Goal: Use online tool/utility: Utilize a website feature to perform a specific function

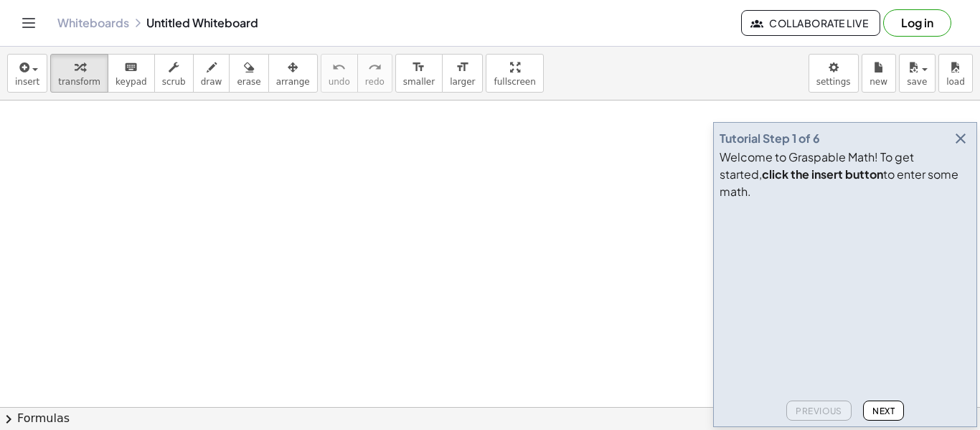
click at [965, 147] on icon "button" at bounding box center [960, 138] width 17 height 17
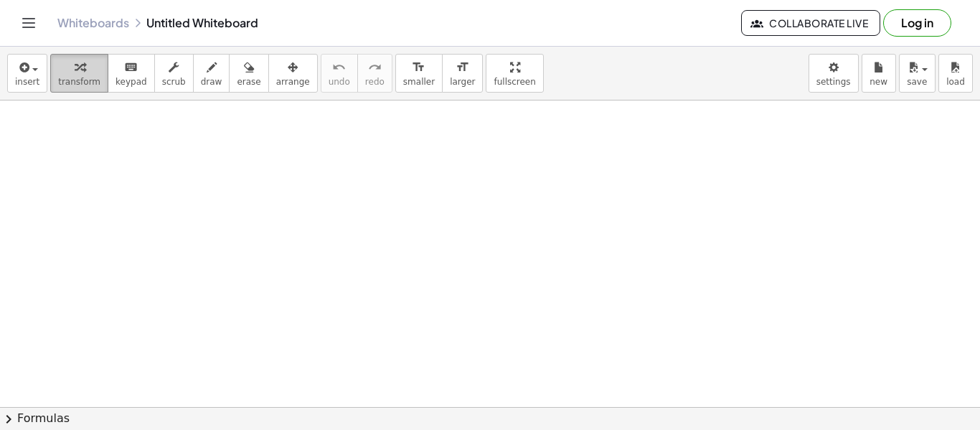
click at [74, 78] on span "transform" at bounding box center [79, 82] width 42 height 10
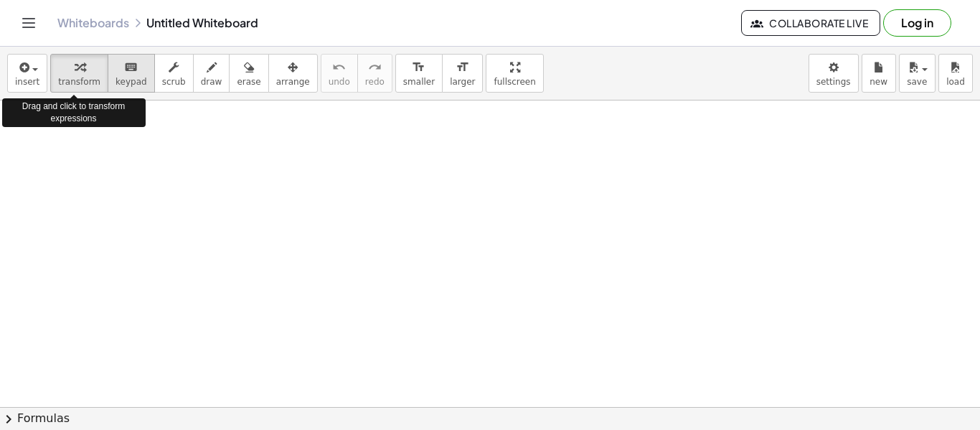
click at [116, 72] on div "keyboard" at bounding box center [132, 66] width 32 height 17
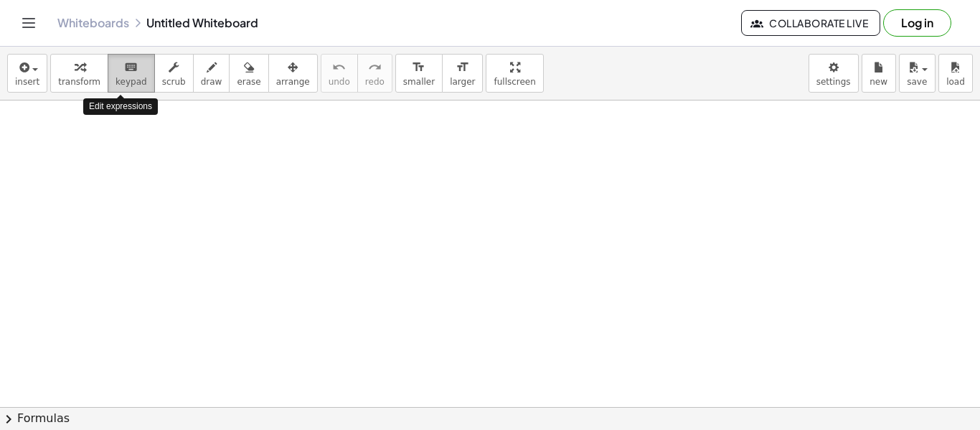
click at [116, 72] on div "keyboard" at bounding box center [132, 66] width 32 height 17
click at [201, 77] on span "draw" at bounding box center [212, 82] width 22 height 10
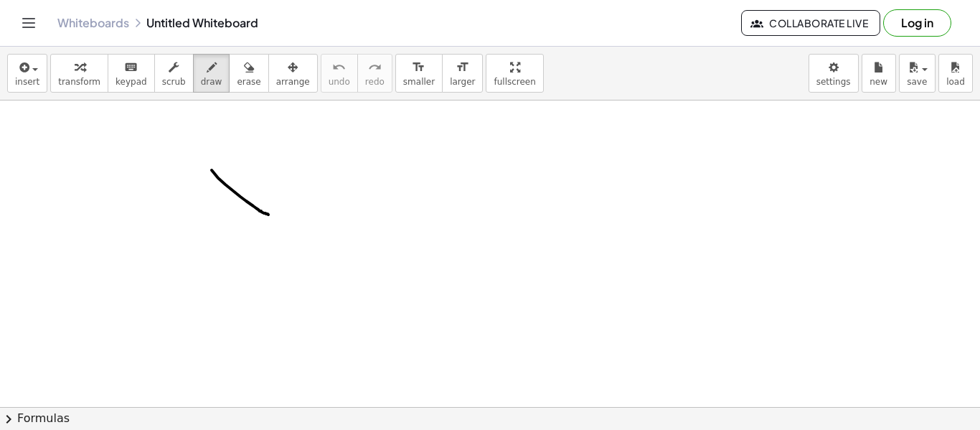
drag, startPoint x: 212, startPoint y: 170, endPoint x: 269, endPoint y: 215, distance: 72.6
click at [247, 84] on button "erase" at bounding box center [248, 73] width 39 height 39
drag, startPoint x: 207, startPoint y: 168, endPoint x: 321, endPoint y: 208, distance: 121.0
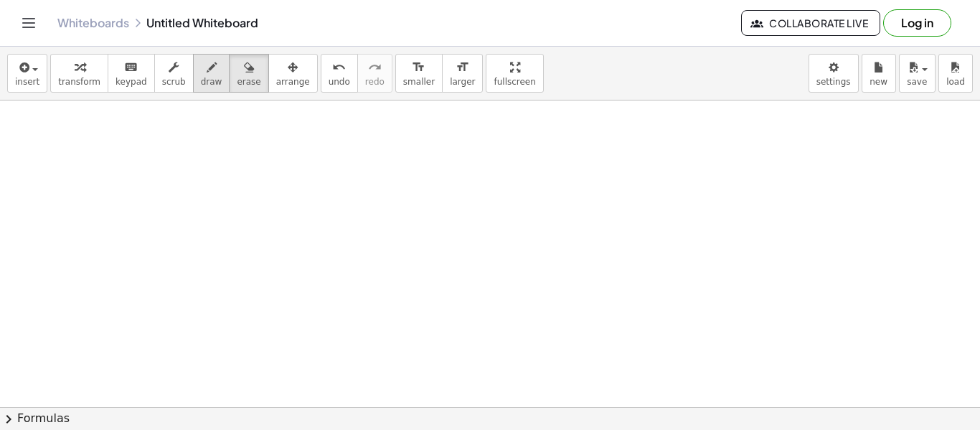
click at [202, 78] on span "draw" at bounding box center [212, 82] width 22 height 10
drag, startPoint x: 508, startPoint y: 156, endPoint x: 456, endPoint y: 109, distance: 70.1
drag, startPoint x: 451, startPoint y: 156, endPoint x: 409, endPoint y: 159, distance: 41.7
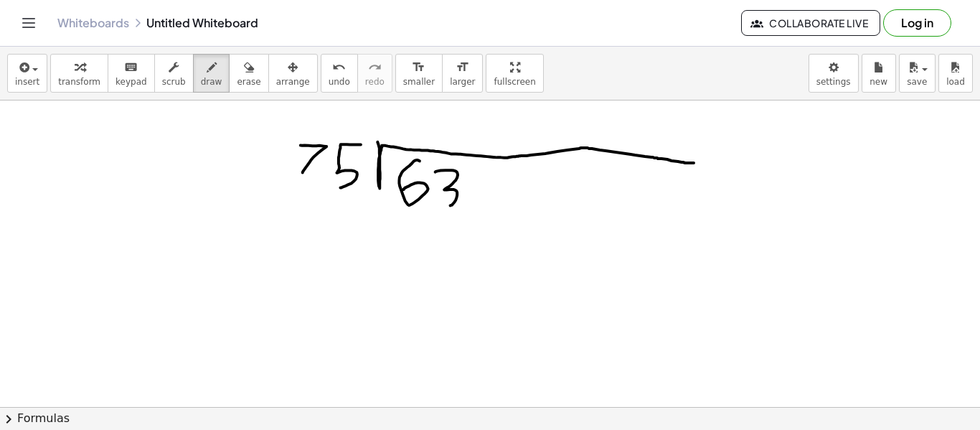
drag, startPoint x: 523, startPoint y: 156, endPoint x: 695, endPoint y: 163, distance: 171.7
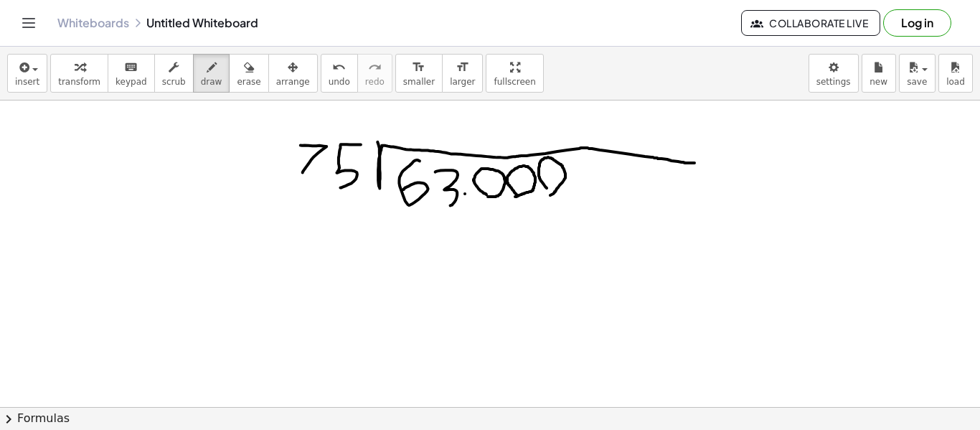
drag, startPoint x: 547, startPoint y: 188, endPoint x: 548, endPoint y: 195, distance: 7.3
drag, startPoint x: 616, startPoint y: 187, endPoint x: 621, endPoint y: 192, distance: 7.6
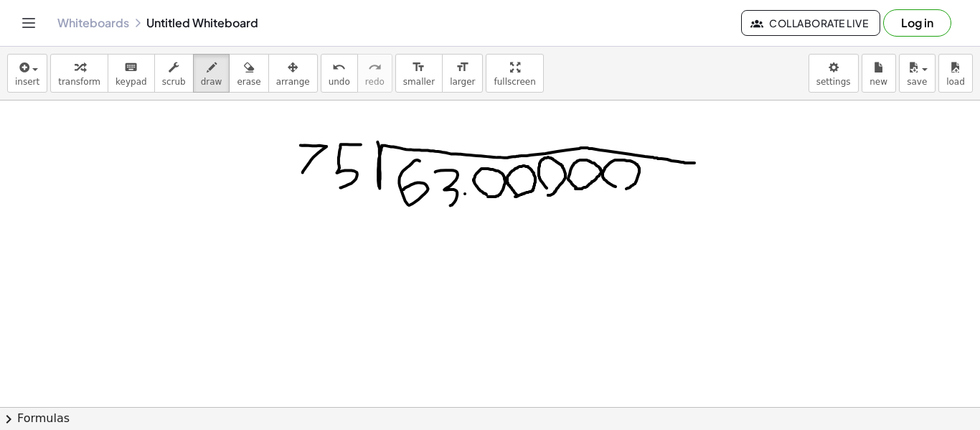
drag, startPoint x: 443, startPoint y: 145, endPoint x: 435, endPoint y: 143, distance: 8.2
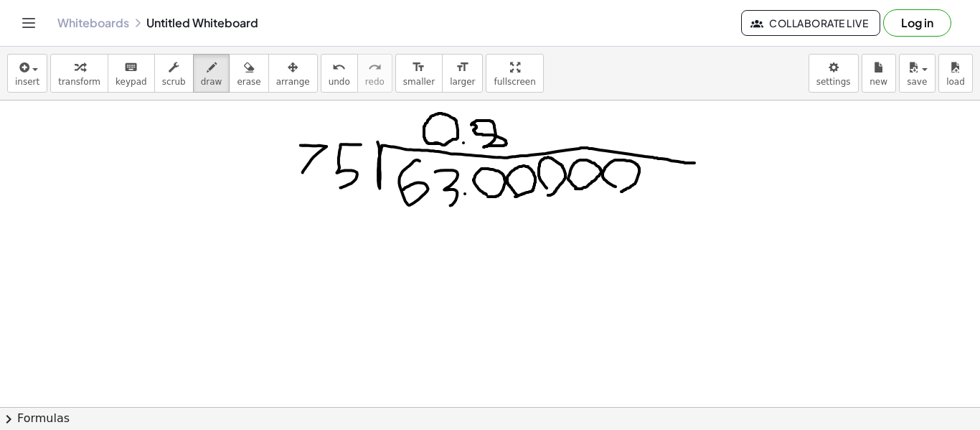
drag, startPoint x: 403, startPoint y: 207, endPoint x: 390, endPoint y: 226, distance: 22.3
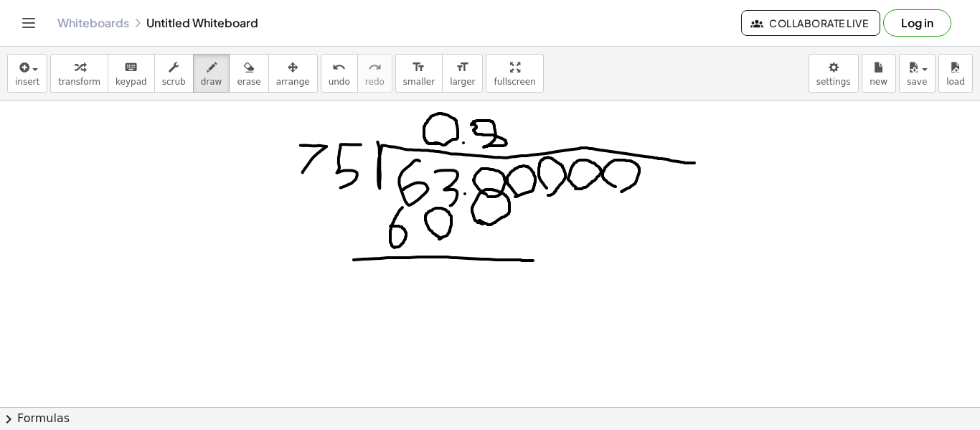
drag, startPoint x: 354, startPoint y: 260, endPoint x: 537, endPoint y: 261, distance: 183.0
drag, startPoint x: 324, startPoint y: 233, endPoint x: 358, endPoint y: 235, distance: 33.8
drag, startPoint x: 424, startPoint y: 264, endPoint x: 427, endPoint y: 300, distance: 36.0
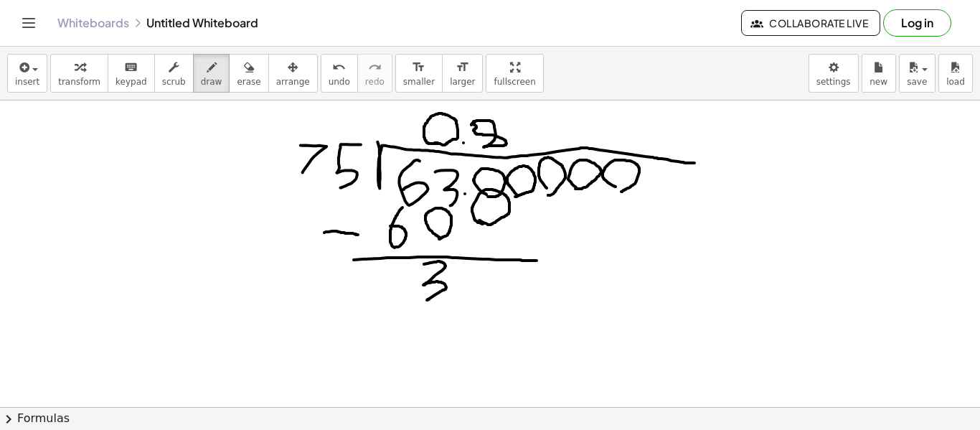
drag, startPoint x: 526, startPoint y: 199, endPoint x: 529, endPoint y: 239, distance: 40.3
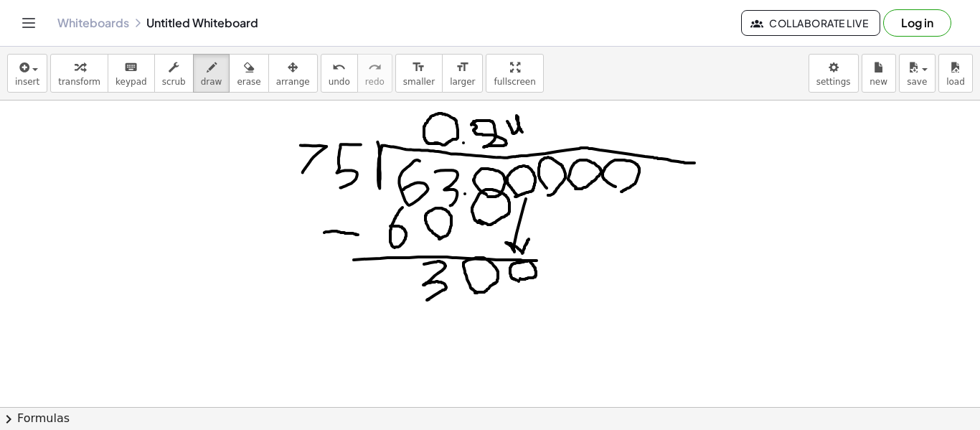
drag, startPoint x: 507, startPoint y: 121, endPoint x: 522, endPoint y: 132, distance: 18.5
drag, startPoint x: 431, startPoint y: 309, endPoint x: 437, endPoint y: 347, distance: 38.6
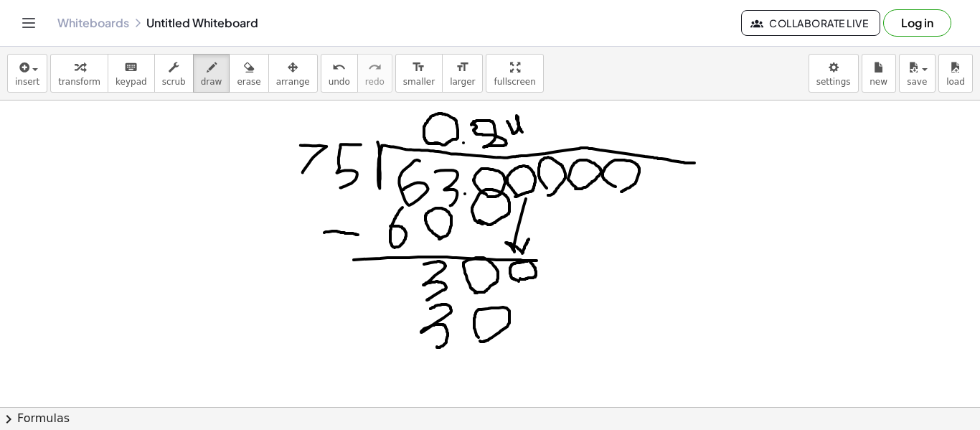
drag, startPoint x: 423, startPoint y: 362, endPoint x: 588, endPoint y: 355, distance: 164.5
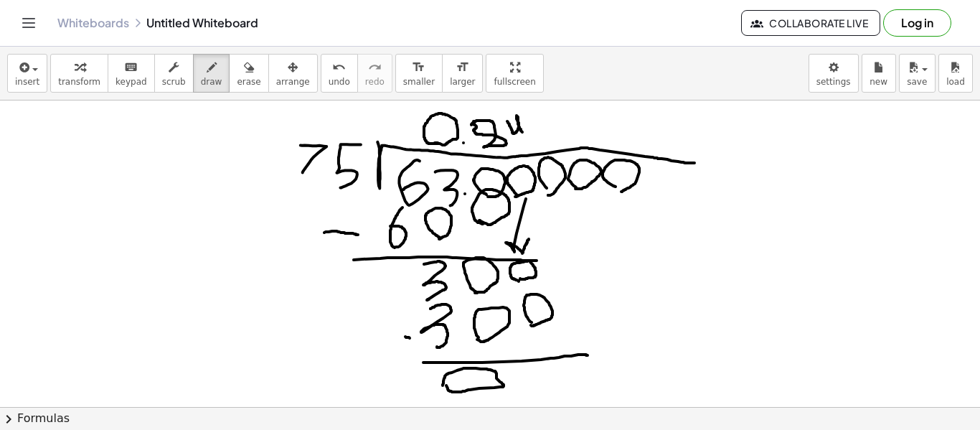
drag, startPoint x: 572, startPoint y: 378, endPoint x: 561, endPoint y: 377, distance: 10.8
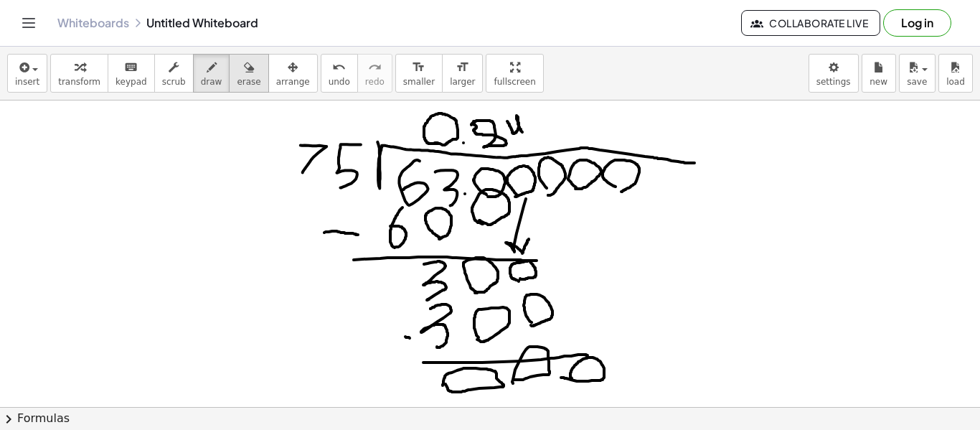
click at [237, 69] on div "button" at bounding box center [249, 66] width 24 height 17
drag, startPoint x: 281, startPoint y: 123, endPoint x: 438, endPoint y: 222, distance: 185.8
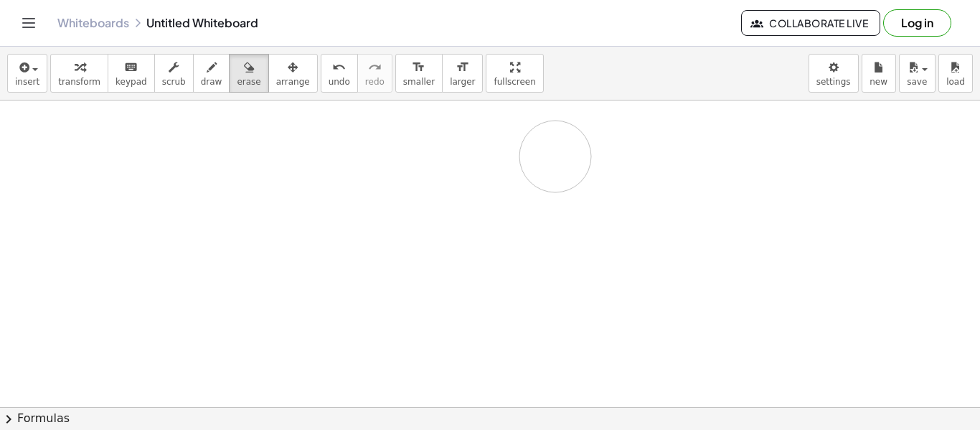
drag, startPoint x: 319, startPoint y: 197, endPoint x: 498, endPoint y: 136, distance: 189.3
click at [193, 67] on button "draw" at bounding box center [211, 73] width 37 height 39
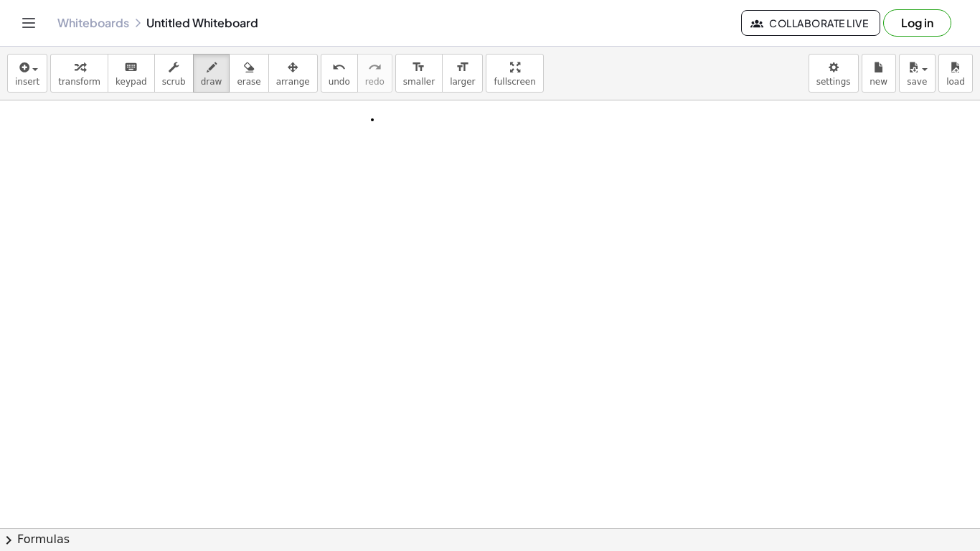
click at [372, 120] on div at bounding box center [490, 527] width 980 height 855
click at [238, 74] on div "button" at bounding box center [249, 66] width 24 height 17
drag, startPoint x: 345, startPoint y: 120, endPoint x: 363, endPoint y: 123, distance: 18.3
click at [363, 123] on div at bounding box center [490, 527] width 980 height 855
click at [201, 85] on span "draw" at bounding box center [212, 82] width 22 height 10
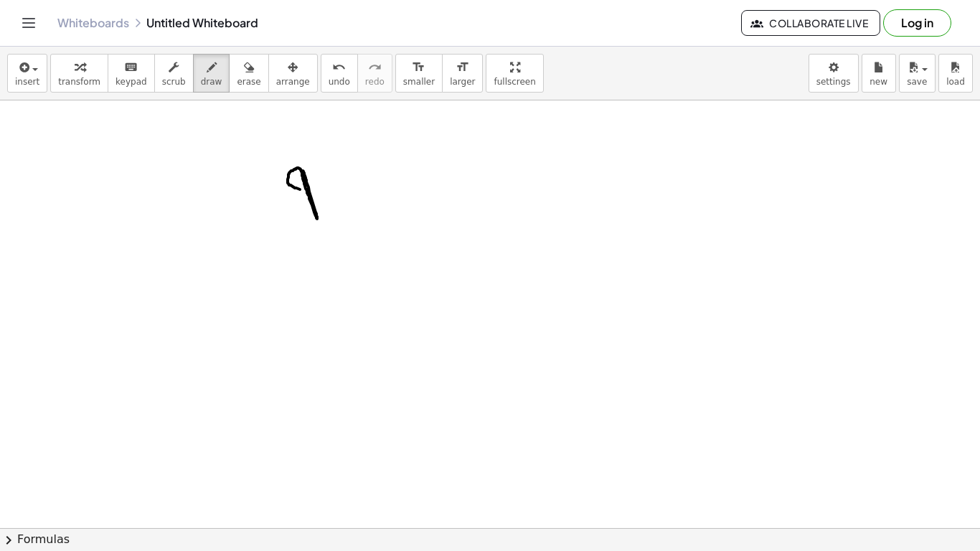
drag, startPoint x: 303, startPoint y: 171, endPoint x: 308, endPoint y: 191, distance: 20.7
click at [308, 191] on div at bounding box center [490, 527] width 980 height 855
drag, startPoint x: 322, startPoint y: 171, endPoint x: 332, endPoint y: 187, distance: 18.7
click at [332, 187] on div at bounding box center [490, 527] width 980 height 855
drag, startPoint x: 341, startPoint y: 167, endPoint x: 346, endPoint y: 216, distance: 49.1
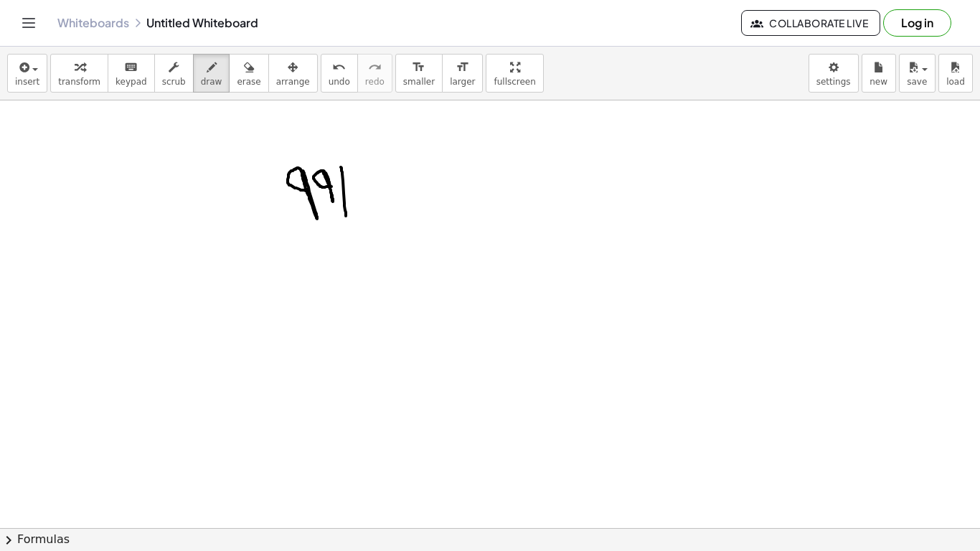
click at [346, 216] on div at bounding box center [490, 527] width 980 height 855
drag, startPoint x: 342, startPoint y: 166, endPoint x: 634, endPoint y: 165, distance: 292.8
click at [634, 165] on div at bounding box center [490, 527] width 980 height 855
click at [362, 180] on div at bounding box center [490, 527] width 980 height 855
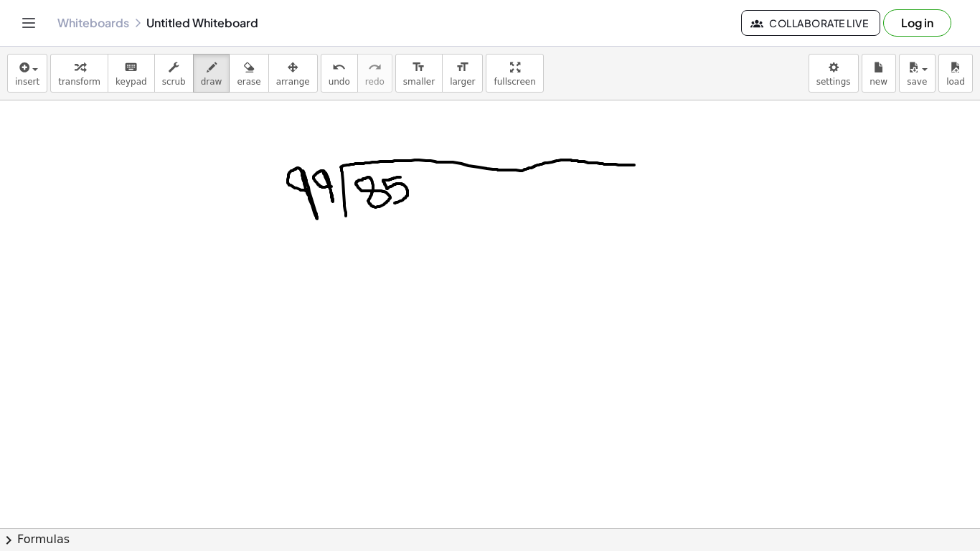
drag, startPoint x: 400, startPoint y: 177, endPoint x: 395, endPoint y: 203, distance: 26.5
click at [395, 203] on div at bounding box center [490, 527] width 980 height 855
click at [417, 196] on div at bounding box center [490, 527] width 980 height 855
click at [411, 150] on div at bounding box center [490, 527] width 980 height 855
click at [377, 155] on div at bounding box center [490, 527] width 980 height 855
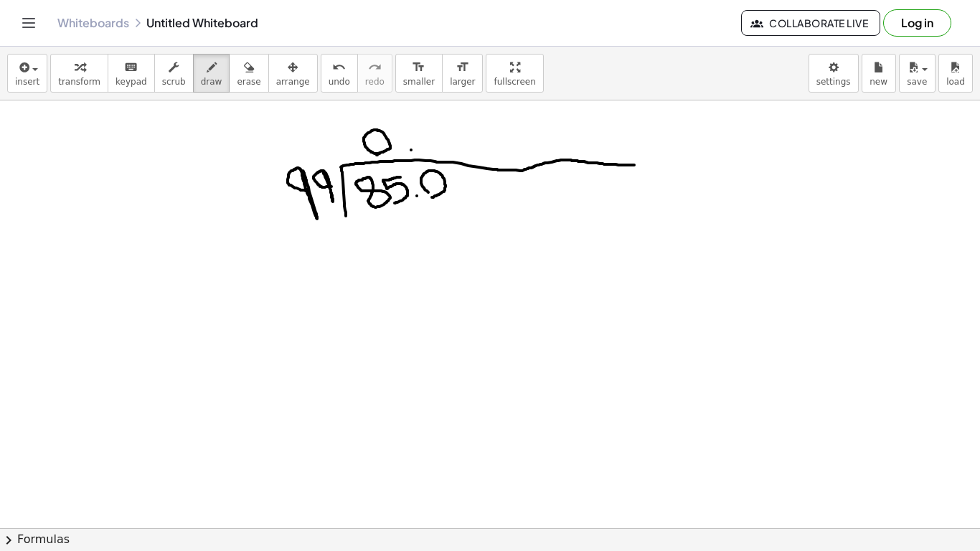
click at [431, 197] on div at bounding box center [490, 527] width 980 height 855
click at [466, 188] on div at bounding box center [490, 527] width 980 height 855
click at [484, 192] on div at bounding box center [490, 527] width 980 height 855
click at [515, 189] on div at bounding box center [490, 527] width 980 height 855
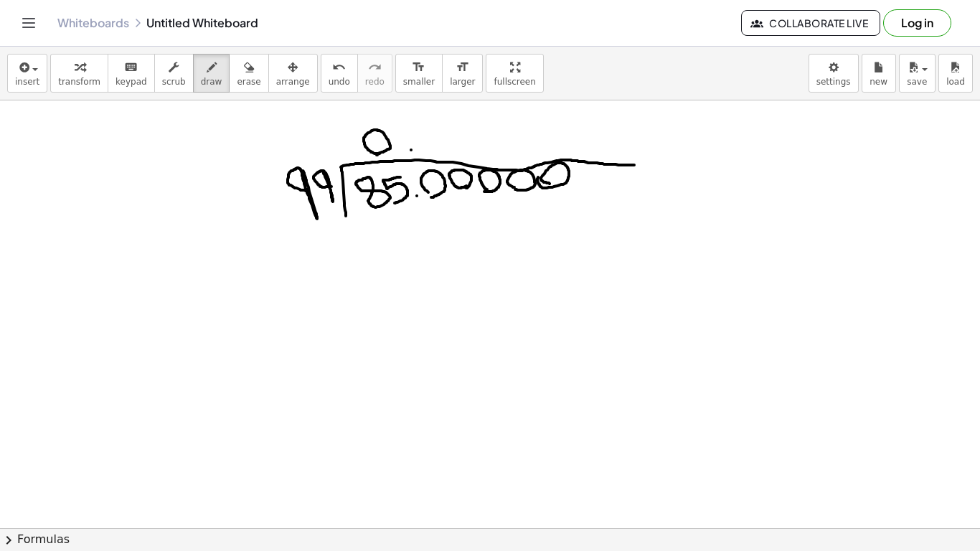
drag, startPoint x: 550, startPoint y: 184, endPoint x: 538, endPoint y: 177, distance: 13.5
click at [538, 177] on div at bounding box center [490, 527] width 980 height 855
click at [420, 125] on div at bounding box center [490, 527] width 980 height 855
drag, startPoint x: 377, startPoint y: 216, endPoint x: 377, endPoint y: 243, distance: 26.6
click at [377, 243] on div at bounding box center [490, 527] width 980 height 855
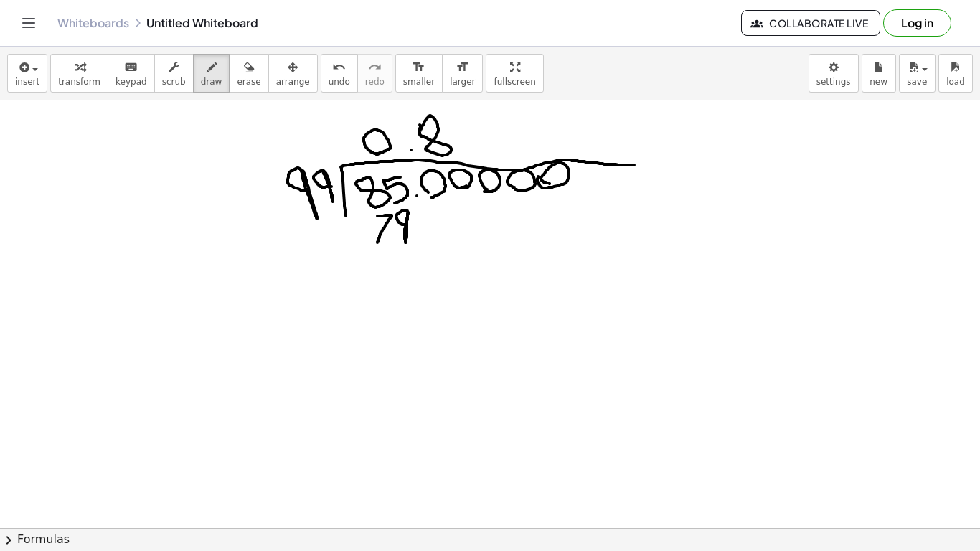
drag, startPoint x: 408, startPoint y: 213, endPoint x: 407, endPoint y: 225, distance: 11.5
click at [407, 225] on div at bounding box center [490, 527] width 980 height 855
drag, startPoint x: 423, startPoint y: 209, endPoint x: 444, endPoint y: 235, distance: 32.7
click at [444, 235] on div at bounding box center [490, 527] width 980 height 855
drag, startPoint x: 319, startPoint y: 255, endPoint x: 478, endPoint y: 248, distance: 158.7
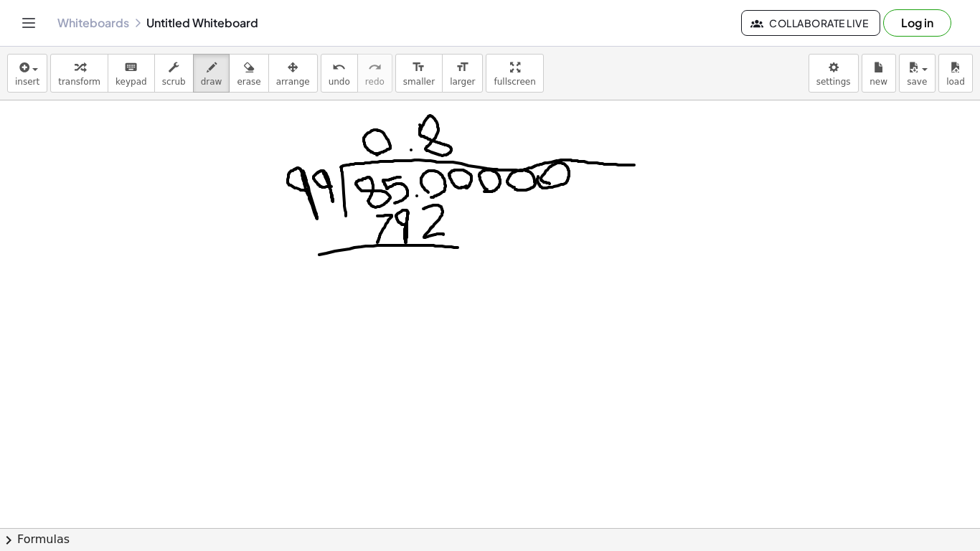
click at [478, 248] on div at bounding box center [490, 527] width 980 height 855
drag, startPoint x: 313, startPoint y: 232, endPoint x: 329, endPoint y: 229, distance: 16.0
click at [329, 229] on div at bounding box center [490, 527] width 980 height 855
drag, startPoint x: 375, startPoint y: 257, endPoint x: 372, endPoint y: 273, distance: 16.0
click at [372, 273] on div at bounding box center [490, 527] width 980 height 855
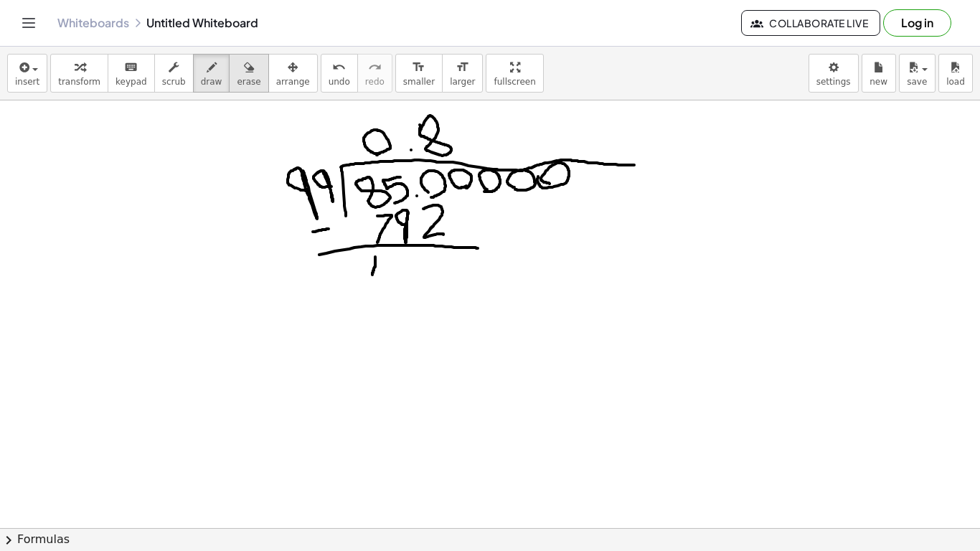
click at [244, 73] on icon "button" at bounding box center [249, 67] width 10 height 17
drag, startPoint x: 380, startPoint y: 320, endPoint x: 375, endPoint y: 291, distance: 30.0
click at [375, 291] on div at bounding box center [490, 527] width 980 height 855
click at [201, 72] on div "button" at bounding box center [212, 66] width 22 height 17
drag, startPoint x: 382, startPoint y: 177, endPoint x: 413, endPoint y: 198, distance: 37.8
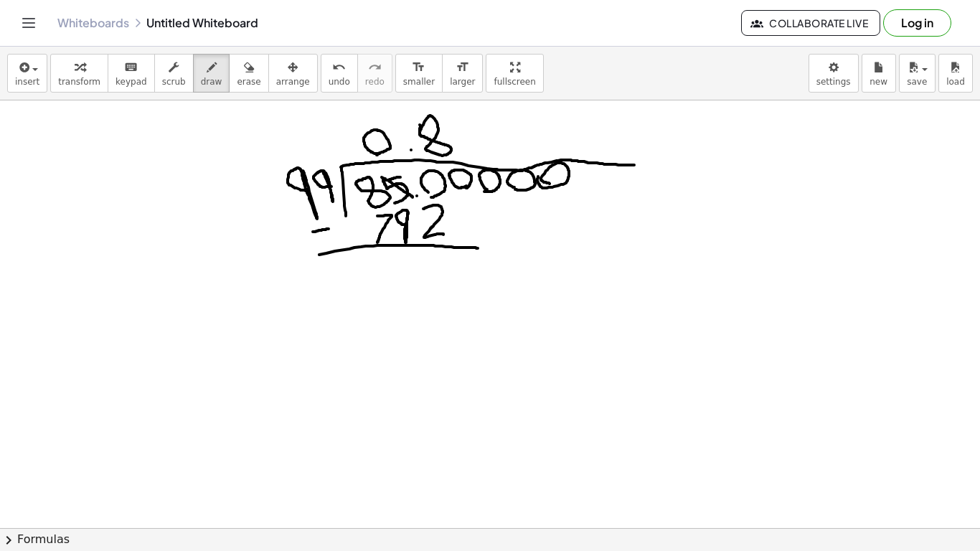
click at [413, 198] on div at bounding box center [490, 527] width 980 height 855
drag, startPoint x: 379, startPoint y: 166, endPoint x: 388, endPoint y: 173, distance: 11.8
click at [388, 174] on div at bounding box center [490, 527] width 980 height 855
click at [416, 170] on div at bounding box center [490, 527] width 980 height 855
click at [426, 262] on div at bounding box center [490, 527] width 980 height 855
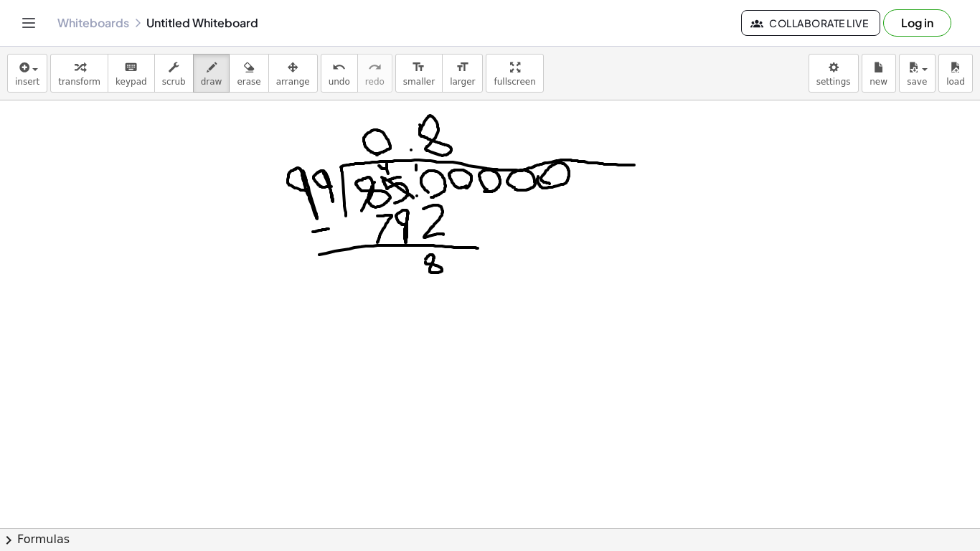
drag, startPoint x: 375, startPoint y: 182, endPoint x: 362, endPoint y: 212, distance: 32.1
click at [362, 212] on div at bounding box center [490, 527] width 980 height 855
drag, startPoint x: 349, startPoint y: 168, endPoint x: 355, endPoint y: 179, distance: 12.8
click at [355, 179] on div at bounding box center [490, 527] width 980 height 855
drag, startPoint x: 372, startPoint y: 167, endPoint x: 379, endPoint y: 174, distance: 10.1
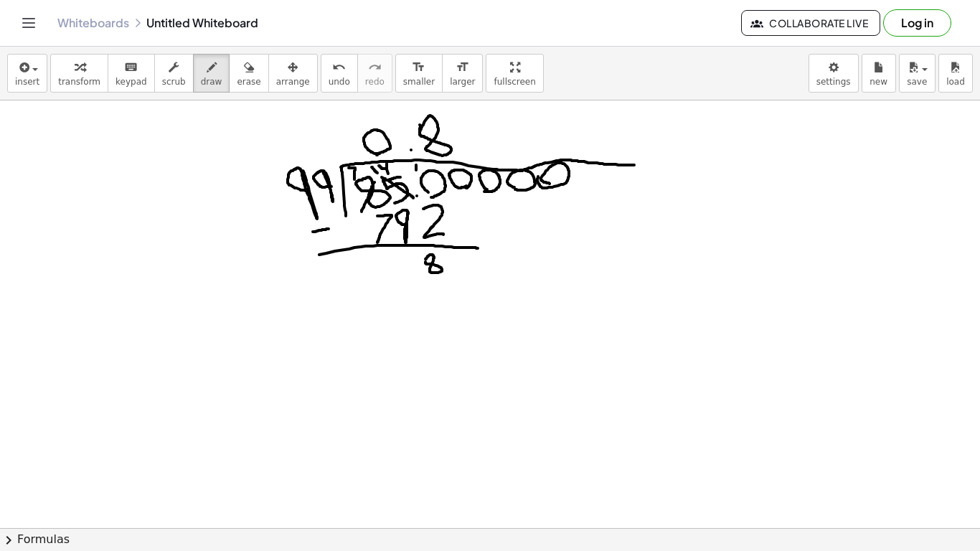
click at [379, 174] on div at bounding box center [490, 527] width 980 height 855
drag, startPoint x: 410, startPoint y: 252, endPoint x: 396, endPoint y: 271, distance: 23.1
click at [396, 271] on div at bounding box center [490, 527] width 980 height 855
drag, startPoint x: 461, startPoint y: 192, endPoint x: 462, endPoint y: 222, distance: 30.2
click at [462, 222] on div at bounding box center [490, 527] width 980 height 855
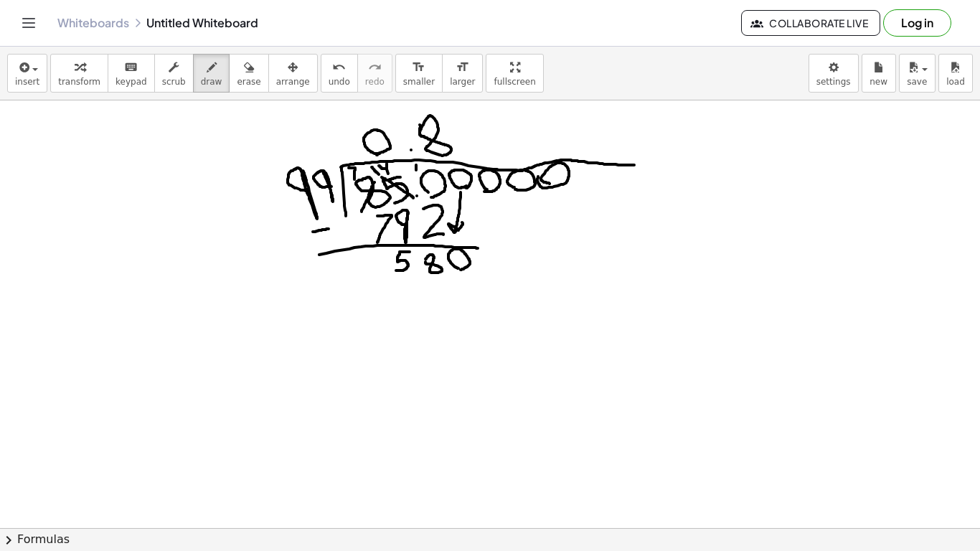
click at [461, 270] on div at bounding box center [490, 527] width 980 height 855
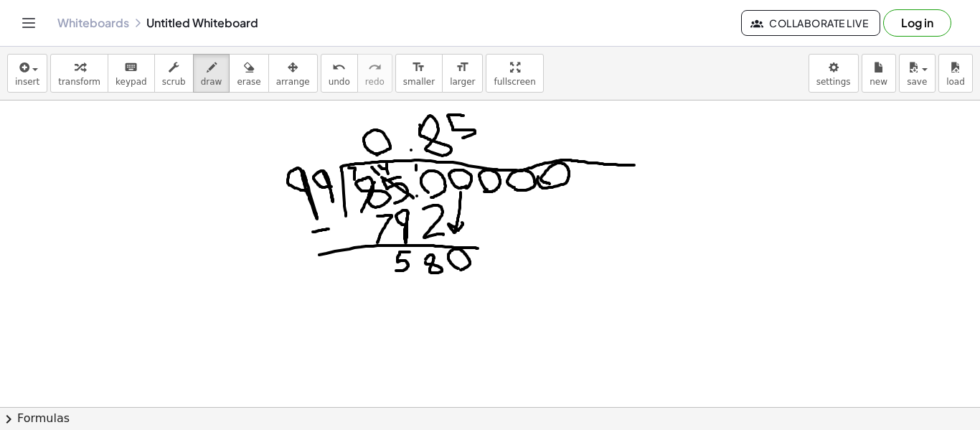
drag, startPoint x: 464, startPoint y: 116, endPoint x: 459, endPoint y: 139, distance: 23.5
drag, startPoint x: 397, startPoint y: 281, endPoint x: 408, endPoint y: 294, distance: 16.8
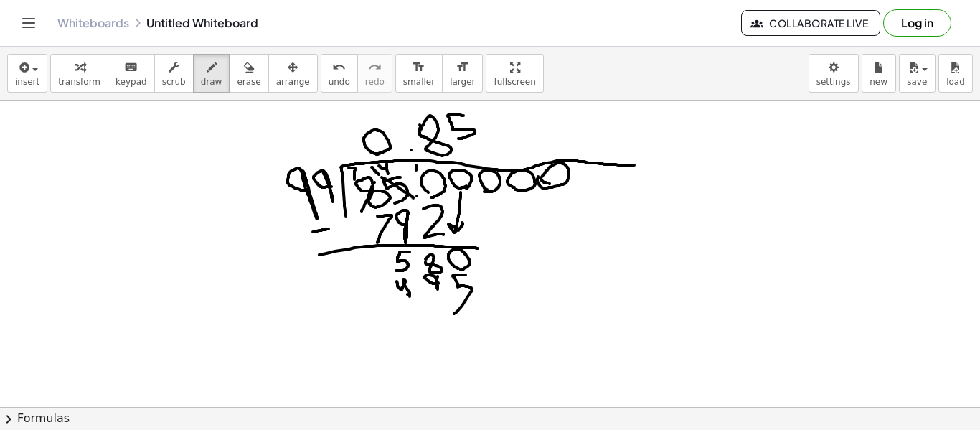
drag, startPoint x: 466, startPoint y: 275, endPoint x: 453, endPoint y: 314, distance: 41.5
drag, startPoint x: 377, startPoint y: 312, endPoint x: 513, endPoint y: 324, distance: 136.8
drag, startPoint x: 354, startPoint y: 304, endPoint x: 380, endPoint y: 303, distance: 26.6
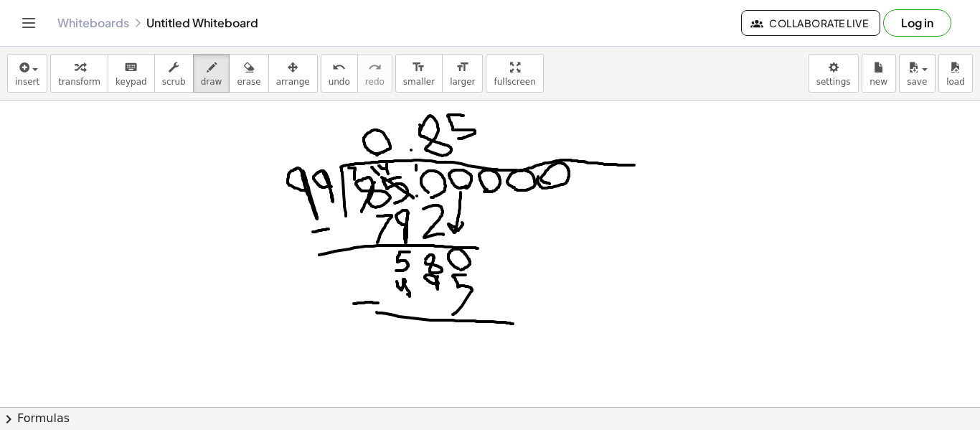
drag, startPoint x: 436, startPoint y: 258, endPoint x: 421, endPoint y: 273, distance: 21.8
drag, startPoint x: 413, startPoint y: 248, endPoint x: 419, endPoint y: 260, distance: 12.8
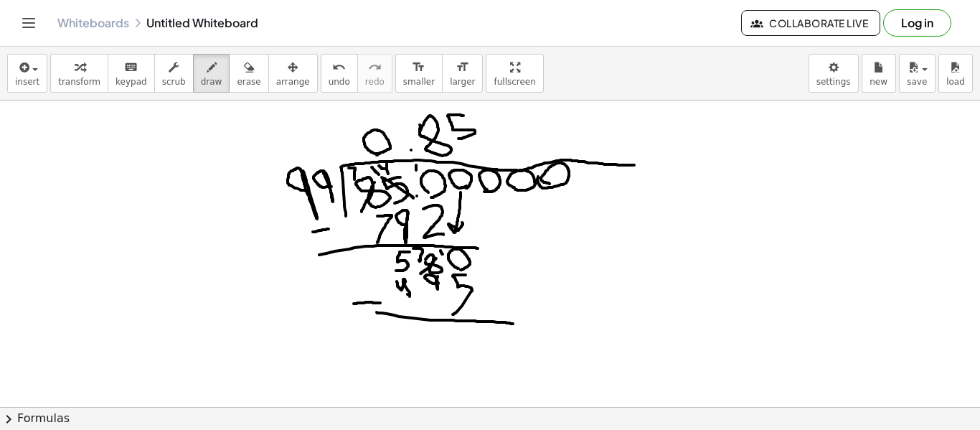
drag, startPoint x: 441, startPoint y: 250, endPoint x: 444, endPoint y: 257, distance: 7.4
drag, startPoint x: 469, startPoint y: 332, endPoint x: 467, endPoint y: 348, distance: 15.9
drag, startPoint x: 408, startPoint y: 250, endPoint x: 396, endPoint y: 271, distance: 24.1
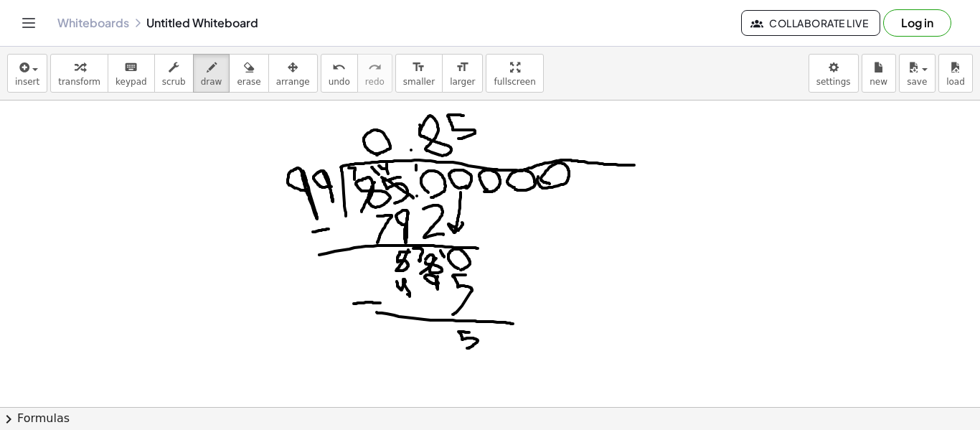
drag, startPoint x: 385, startPoint y: 253, endPoint x: 400, endPoint y: 266, distance: 19.8
drag, startPoint x: 410, startPoint y: 252, endPoint x: 413, endPoint y: 260, distance: 8.2
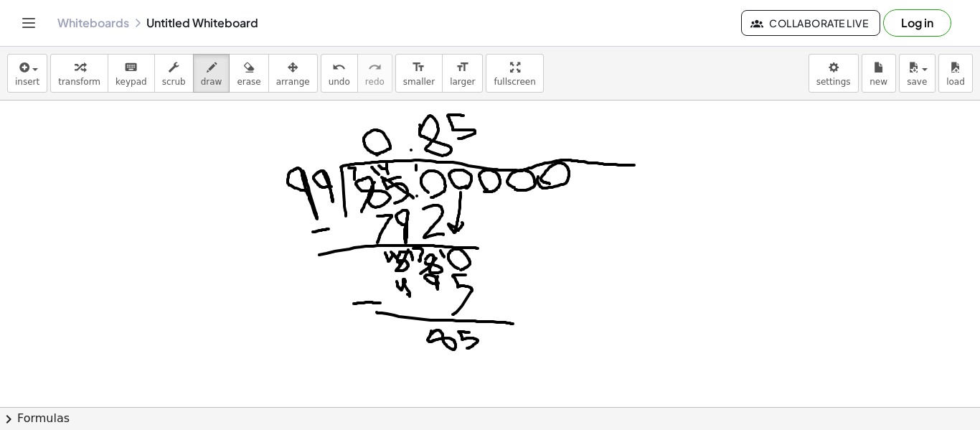
drag, startPoint x: 677, startPoint y: 278, endPoint x: 670, endPoint y: 276, distance: 7.5
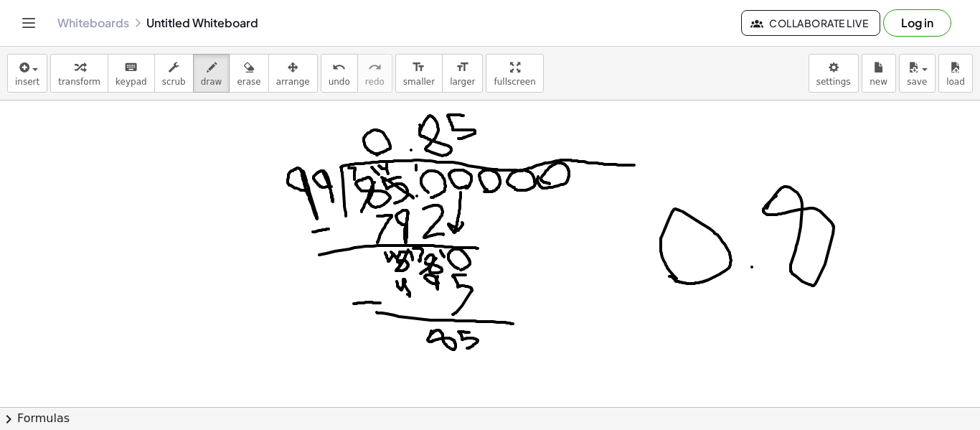
drag, startPoint x: 767, startPoint y: 208, endPoint x: 777, endPoint y: 195, distance: 16.4
drag, startPoint x: 884, startPoint y: 182, endPoint x: 846, endPoint y: 264, distance: 90.9
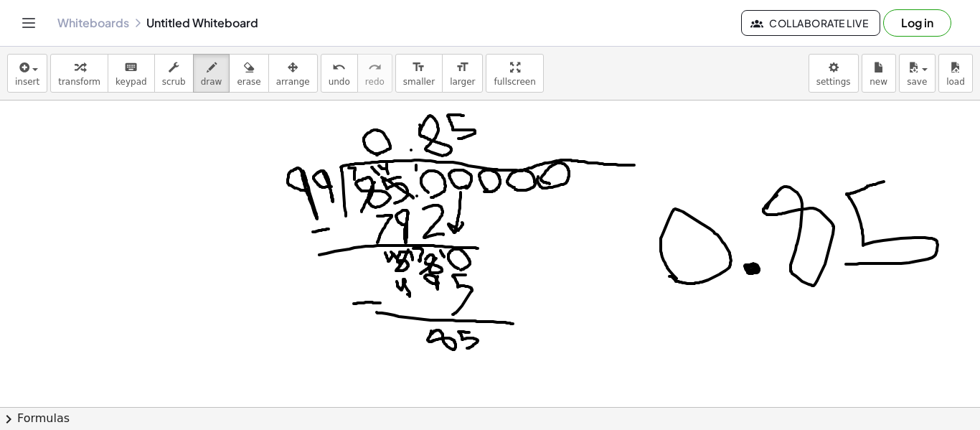
drag, startPoint x: 637, startPoint y: 187, endPoint x: 932, endPoint y: 137, distance: 299.1
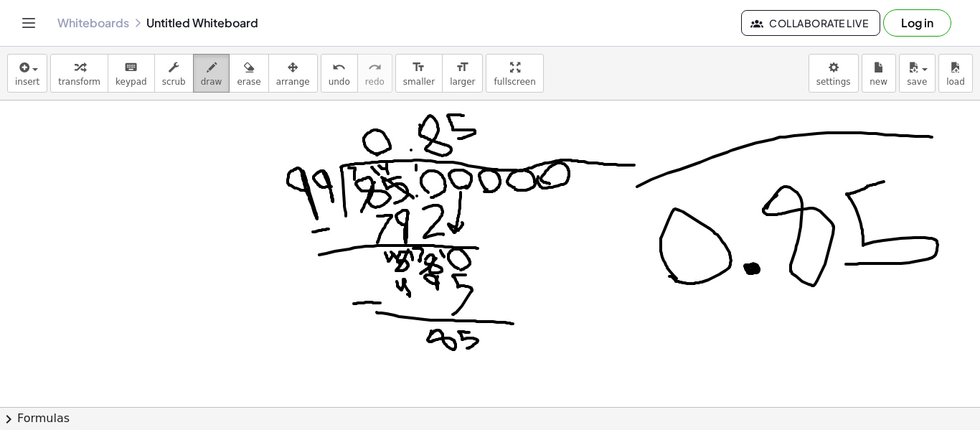
click at [212, 55] on button "draw" at bounding box center [211, 73] width 37 height 39
click at [229, 62] on button "erase" at bounding box center [248, 73] width 39 height 39
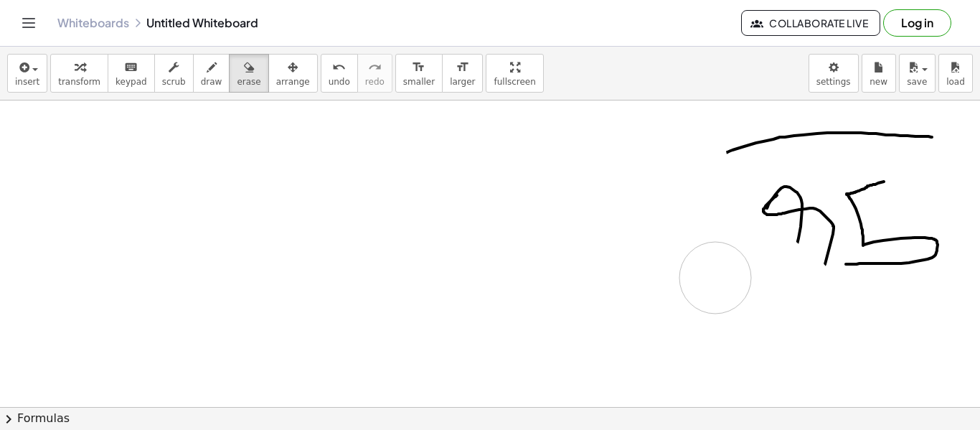
drag, startPoint x: 286, startPoint y: 149, endPoint x: 691, endPoint y: 110, distance: 406.7
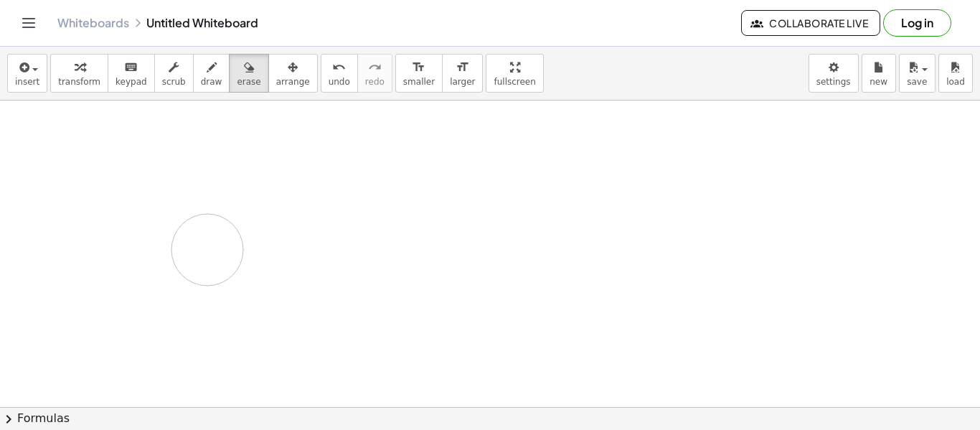
drag, startPoint x: 723, startPoint y: 149, endPoint x: 210, endPoint y: 245, distance: 522.2
click at [201, 65] on div "button" at bounding box center [212, 66] width 22 height 17
drag, startPoint x: 316, startPoint y: 146, endPoint x: 332, endPoint y: 174, distance: 32.1
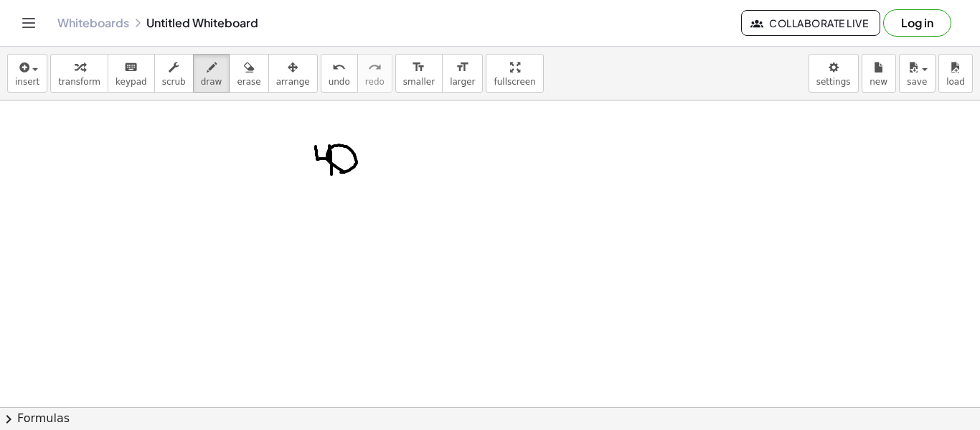
drag, startPoint x: 352, startPoint y: 140, endPoint x: 485, endPoint y: 139, distance: 132.8
drag, startPoint x: 372, startPoint y: 144, endPoint x: 373, endPoint y: 170, distance: 25.9
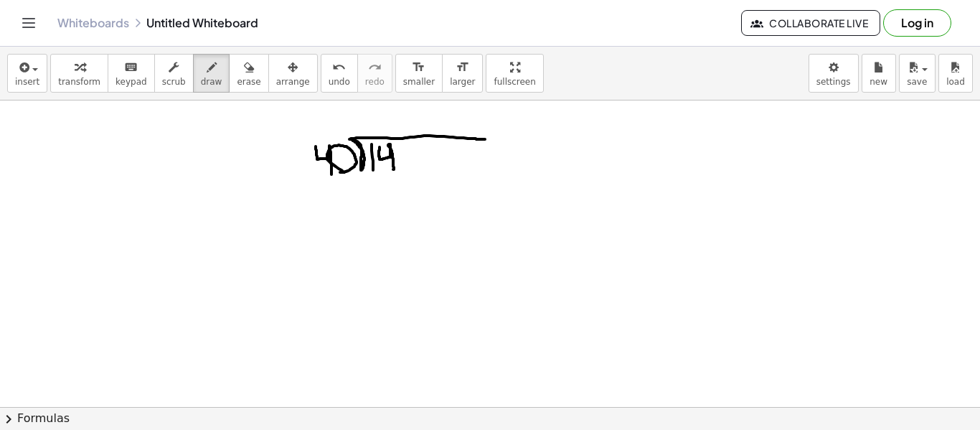
drag, startPoint x: 380, startPoint y: 147, endPoint x: 393, endPoint y: 169, distance: 26.1
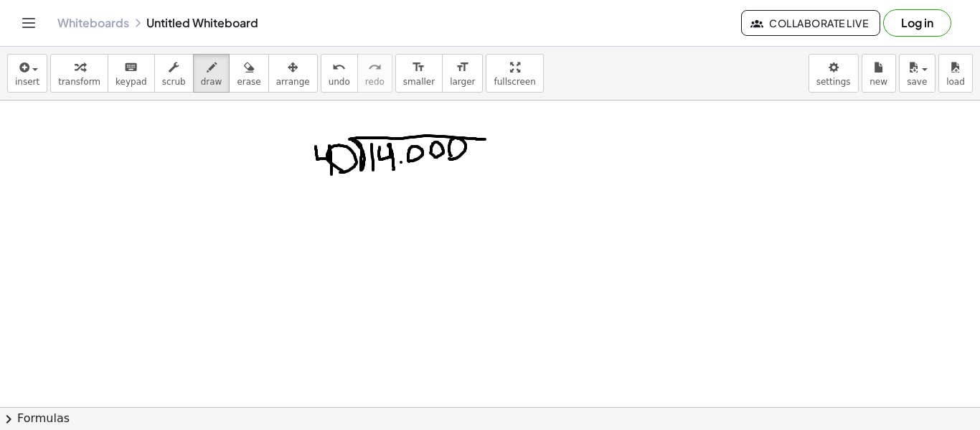
drag, startPoint x: 403, startPoint y: 113, endPoint x: 398, endPoint y: 131, distance: 19.1
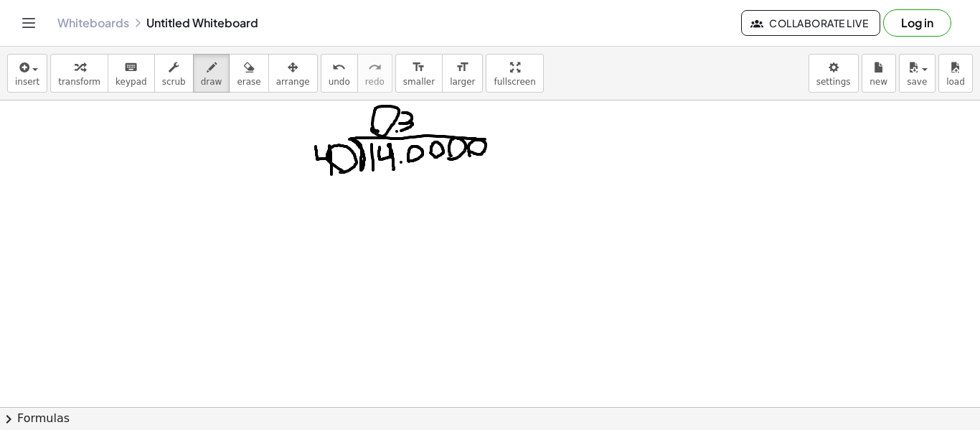
drag, startPoint x: 372, startPoint y: 182, endPoint x: 376, endPoint y: 206, distance: 24.1
drag, startPoint x: 387, startPoint y: 176, endPoint x: 405, endPoint y: 199, distance: 29.1
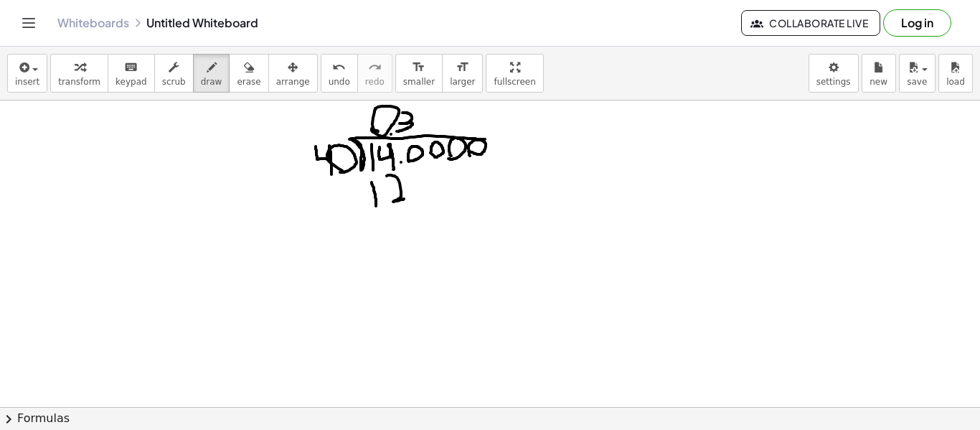
drag, startPoint x: 420, startPoint y: 194, endPoint x: 412, endPoint y: 190, distance: 9.0
drag, startPoint x: 360, startPoint y: 206, endPoint x: 492, endPoint y: 200, distance: 132.9
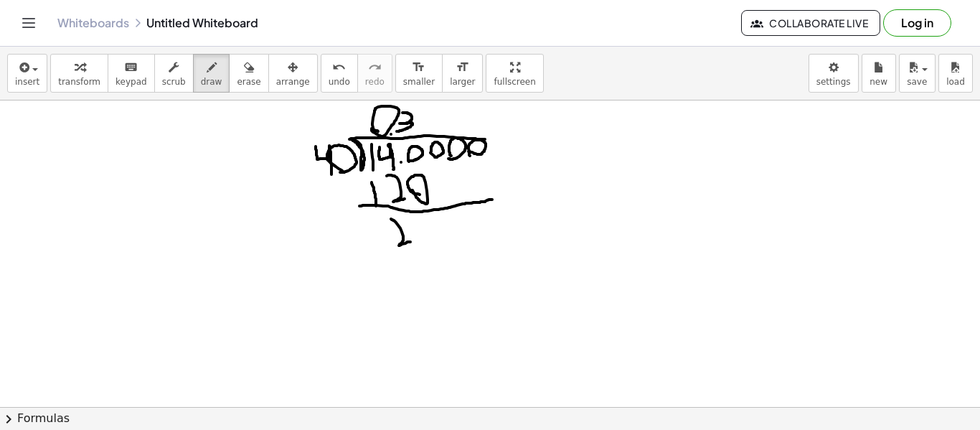
drag, startPoint x: 391, startPoint y: 219, endPoint x: 410, endPoint y: 242, distance: 30.0
drag, startPoint x: 436, startPoint y: 162, endPoint x: 451, endPoint y: 187, distance: 28.9
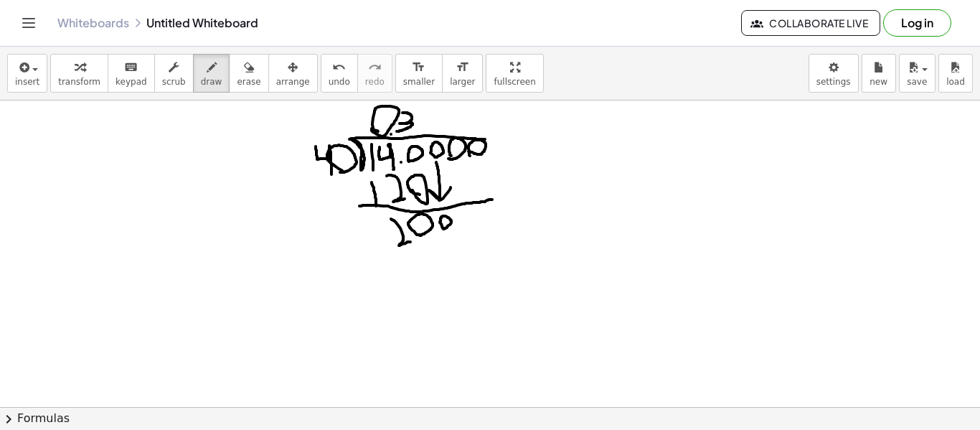
drag, startPoint x: 388, startPoint y: 229, endPoint x: 393, endPoint y: 217, distance: 12.8
drag, startPoint x: 425, startPoint y: 109, endPoint x: 426, endPoint y: 127, distance: 18.0
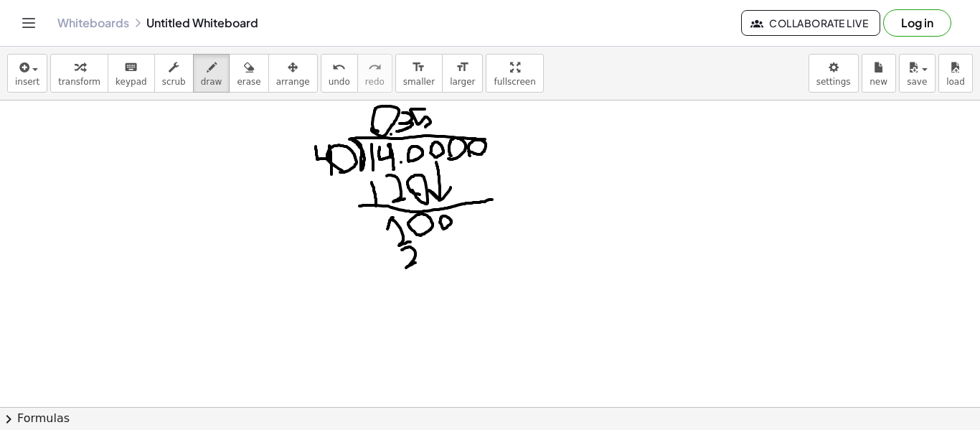
drag, startPoint x: 402, startPoint y: 250, endPoint x: 416, endPoint y: 263, distance: 18.8
drag, startPoint x: 431, startPoint y: 254, endPoint x: 418, endPoint y: 253, distance: 13.0
drag, startPoint x: 454, startPoint y: 240, endPoint x: 438, endPoint y: 261, distance: 27.1
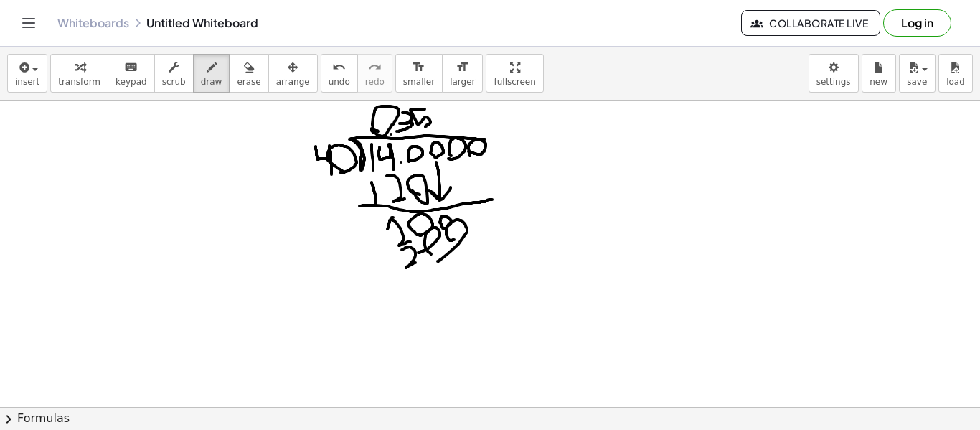
click at [238, 81] on span "erase" at bounding box center [249, 82] width 24 height 10
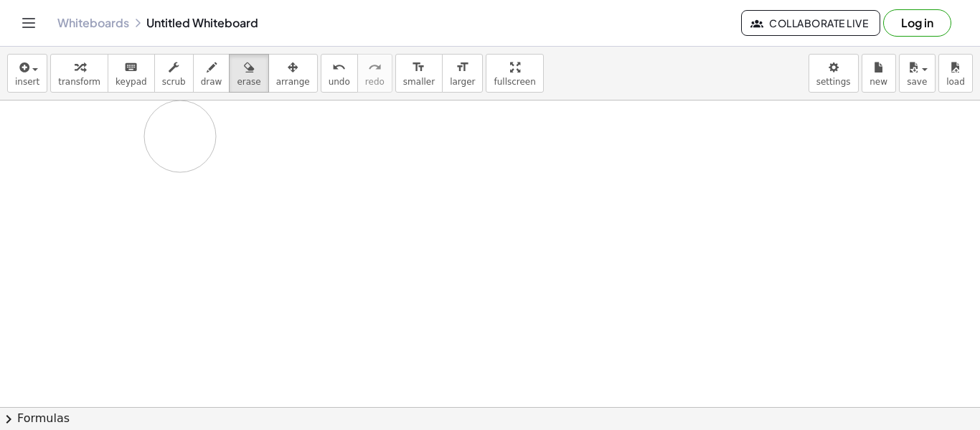
drag, startPoint x: 277, startPoint y: 136, endPoint x: 90, endPoint y: 125, distance: 186.9
click at [207, 59] on icon "button" at bounding box center [212, 67] width 10 height 17
drag, startPoint x: 266, startPoint y: 141, endPoint x: 269, endPoint y: 165, distance: 24.6
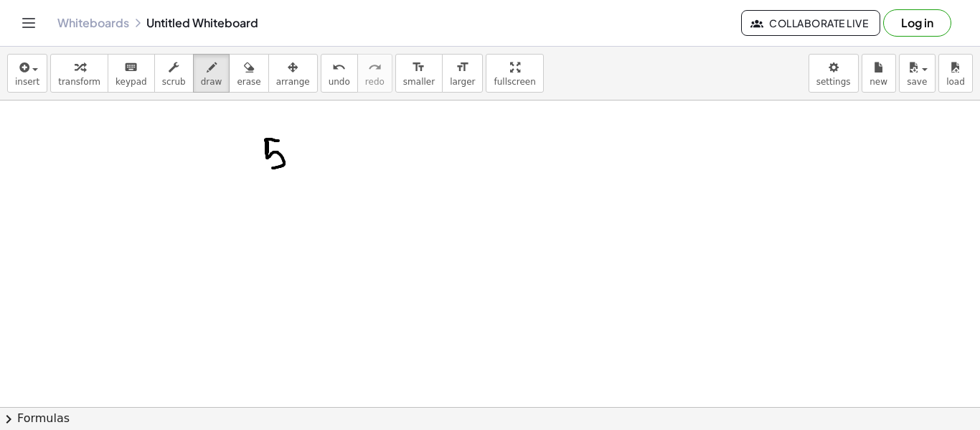
drag, startPoint x: 292, startPoint y: 142, endPoint x: 305, endPoint y: 164, distance: 25.7
drag, startPoint x: 315, startPoint y: 133, endPoint x: 319, endPoint y: 161, distance: 29.0
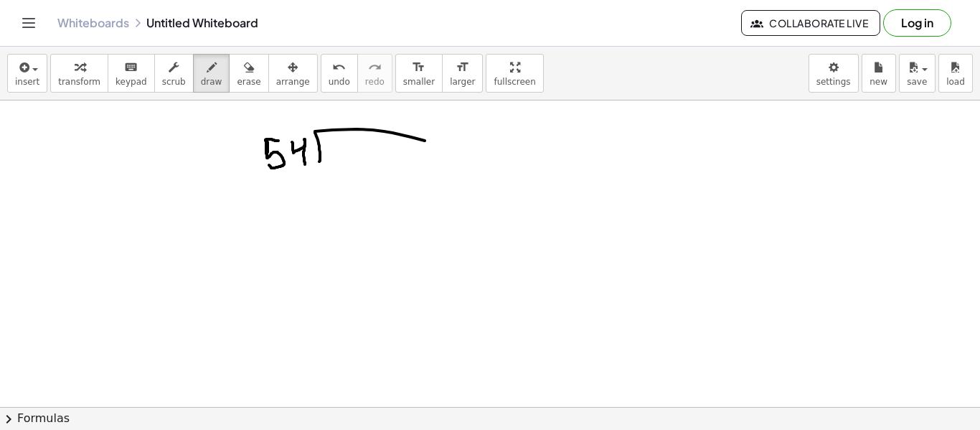
drag, startPoint x: 315, startPoint y: 131, endPoint x: 483, endPoint y: 138, distance: 168.1
drag, startPoint x: 334, startPoint y: 139, endPoint x: 349, endPoint y: 165, distance: 30.3
drag, startPoint x: 380, startPoint y: 138, endPoint x: 389, endPoint y: 166, distance: 30.2
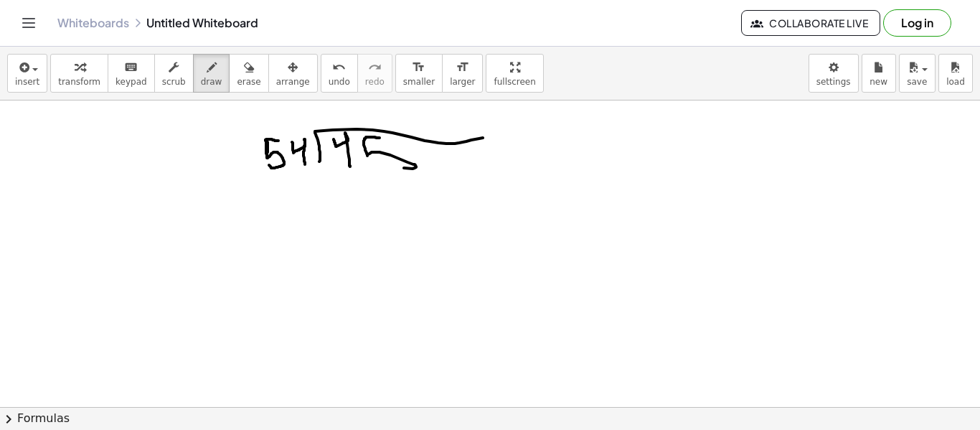
drag, startPoint x: 483, startPoint y: 138, endPoint x: 648, endPoint y: 145, distance: 165.2
drag, startPoint x: 438, startPoint y: 162, endPoint x: 430, endPoint y: 164, distance: 8.7
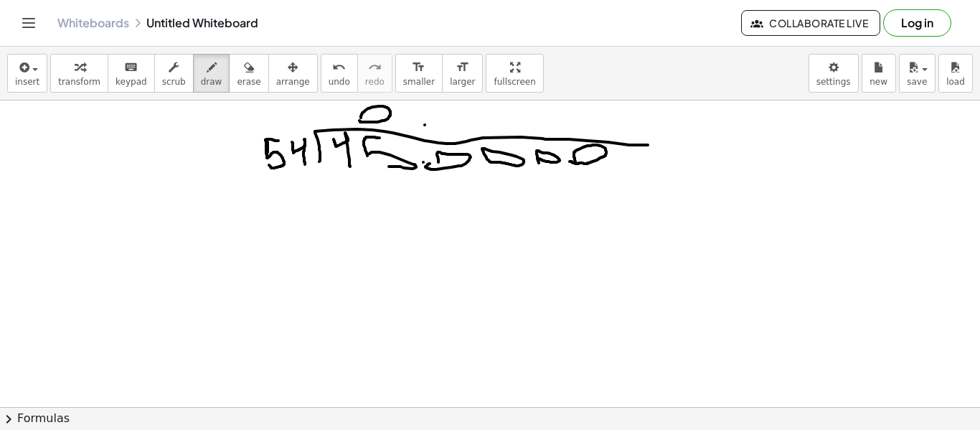
drag, startPoint x: 343, startPoint y: 177, endPoint x: 356, endPoint y: 220, distance: 44.3
drag, startPoint x: 373, startPoint y: 182, endPoint x: 378, endPoint y: 220, distance: 39.1
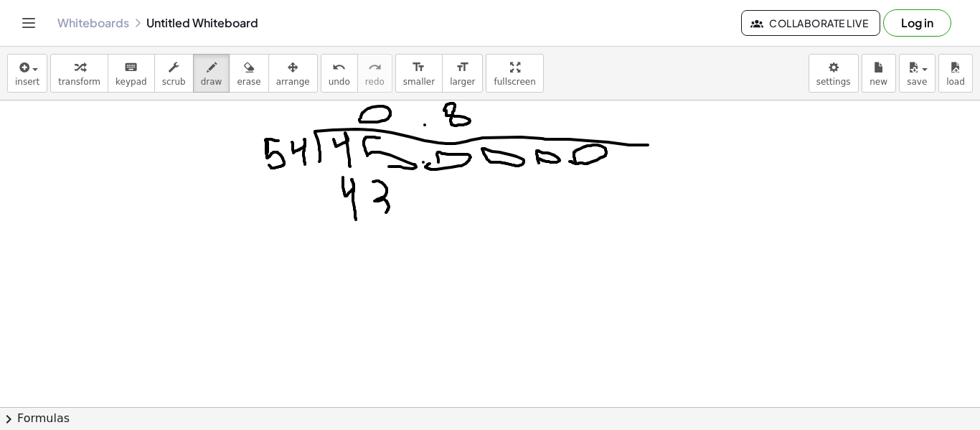
drag, startPoint x: 435, startPoint y: 184, endPoint x: 472, endPoint y: 207, distance: 43.4
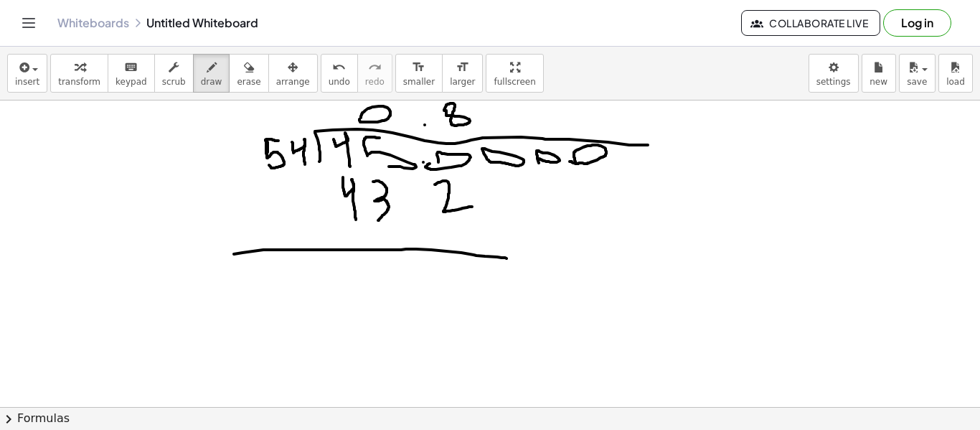
drag, startPoint x: 234, startPoint y: 254, endPoint x: 507, endPoint y: 258, distance: 273.5
drag, startPoint x: 261, startPoint y: 217, endPoint x: 274, endPoint y: 215, distance: 13.7
drag, startPoint x: 421, startPoint y: 144, endPoint x: 421, endPoint y: 151, distance: 7.9
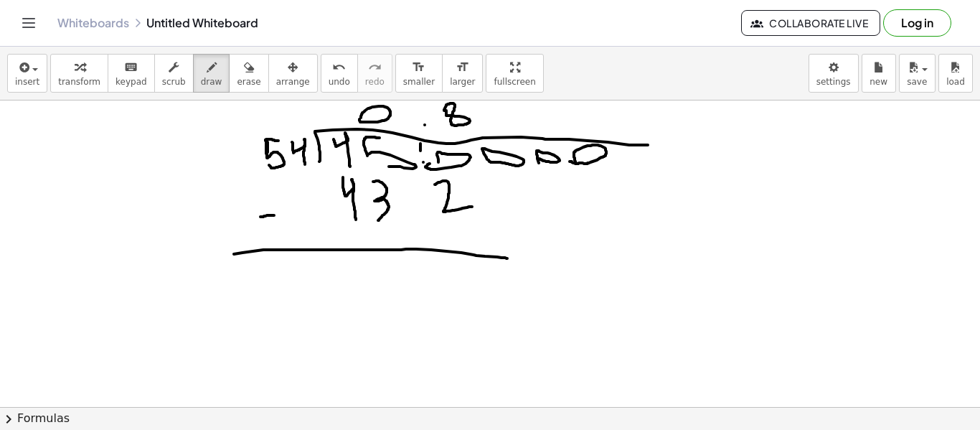
drag, startPoint x: 456, startPoint y: 278, endPoint x: 464, endPoint y: 280, distance: 8.2
drag, startPoint x: 464, startPoint y: 280, endPoint x: 457, endPoint y: 278, distance: 7.3
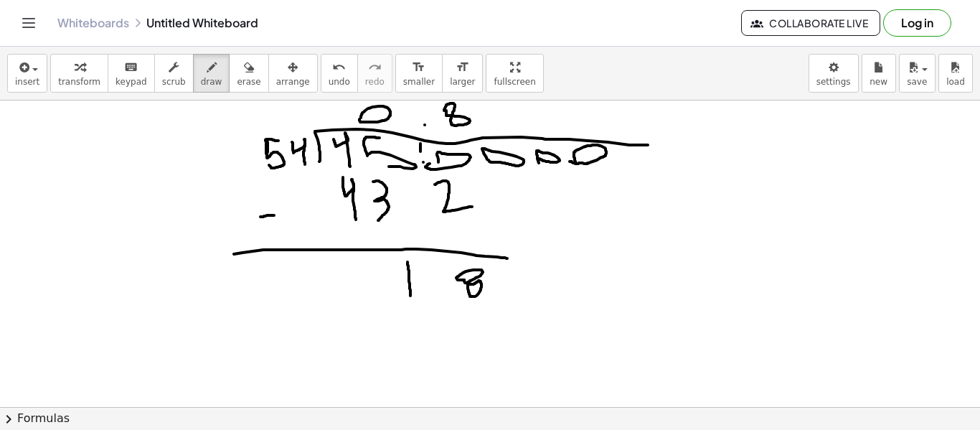
drag, startPoint x: 408, startPoint y: 262, endPoint x: 410, endPoint y: 296, distance: 34.6
drag, startPoint x: 511, startPoint y: 185, endPoint x: 525, endPoint y: 234, distance: 50.7
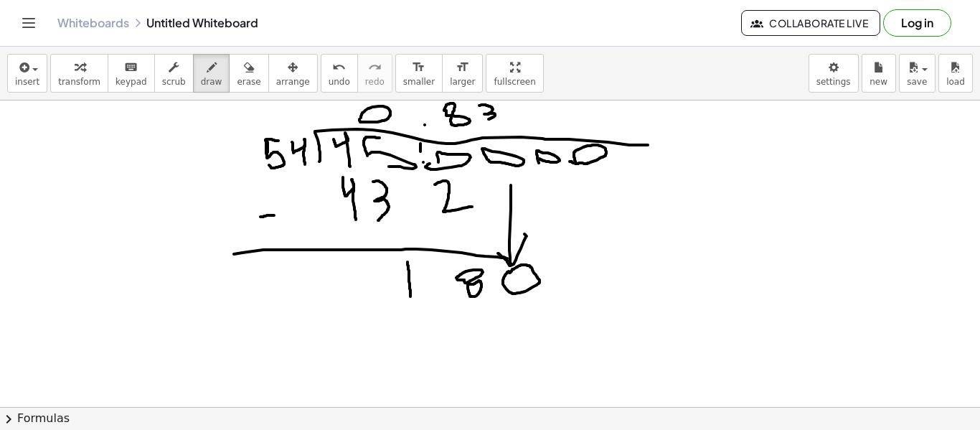
drag, startPoint x: 479, startPoint y: 105, endPoint x: 487, endPoint y: 120, distance: 16.4
drag, startPoint x: 411, startPoint y: 306, endPoint x: 411, endPoint y: 324, distance: 17.9
drag, startPoint x: 471, startPoint y: 303, endPoint x: 468, endPoint y: 312, distance: 10.0
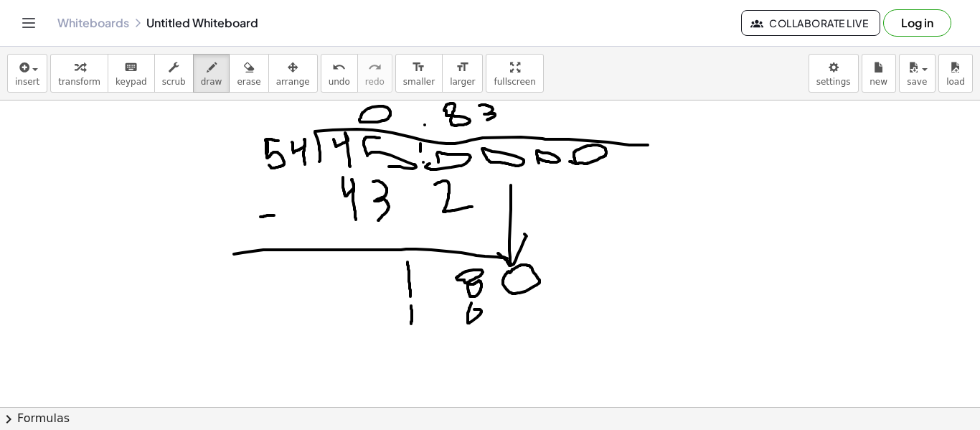
drag, startPoint x: 520, startPoint y: 301, endPoint x: 540, endPoint y: 314, distance: 24.3
drag, startPoint x: 384, startPoint y: 337, endPoint x: 613, endPoint y: 321, distance: 229.5
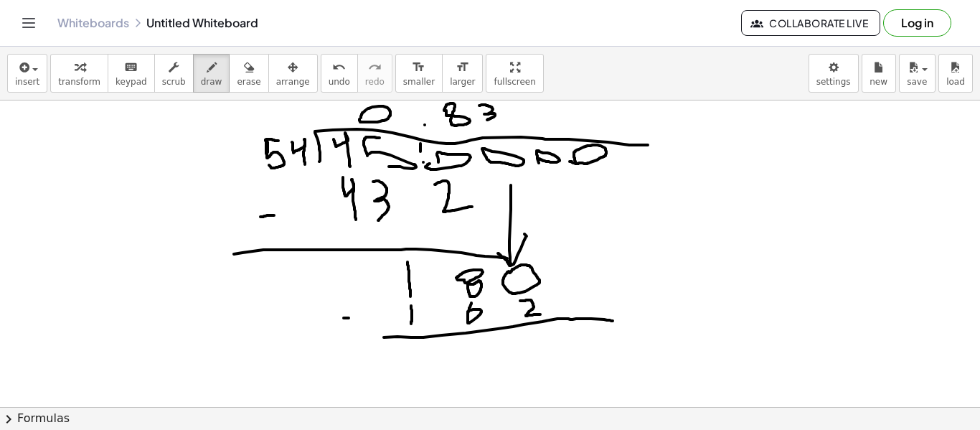
drag, startPoint x: 484, startPoint y: 339, endPoint x: 489, endPoint y: 361, distance: 22.0
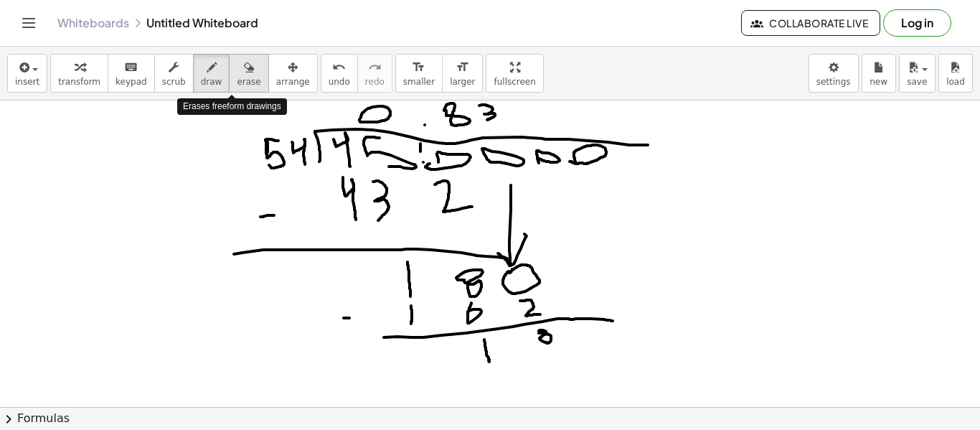
click at [239, 62] on div "button" at bounding box center [249, 66] width 24 height 17
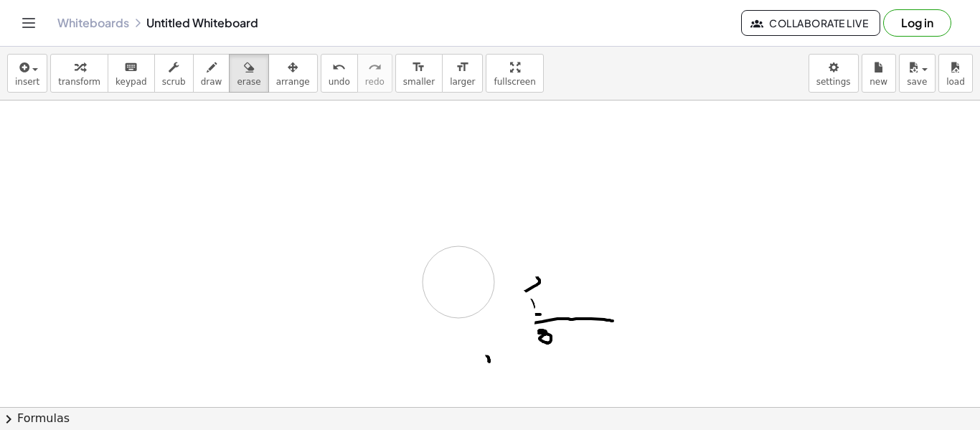
drag, startPoint x: 259, startPoint y: 150, endPoint x: 478, endPoint y: 278, distance: 253.8
drag, startPoint x: 478, startPoint y: 278, endPoint x: 646, endPoint y: 375, distance: 193.9
